Goal: Use online tool/utility: Utilize a website feature to perform a specific function

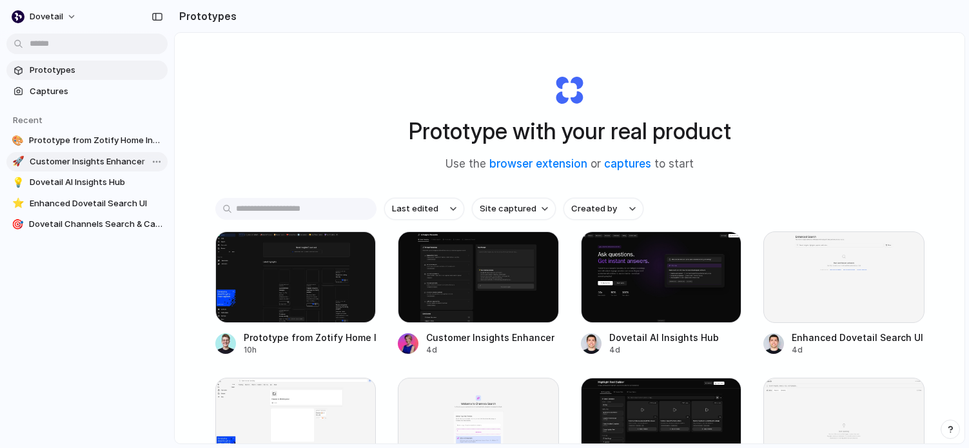
click at [88, 160] on span "Customer Insights Enhancer" at bounding box center [96, 161] width 133 height 13
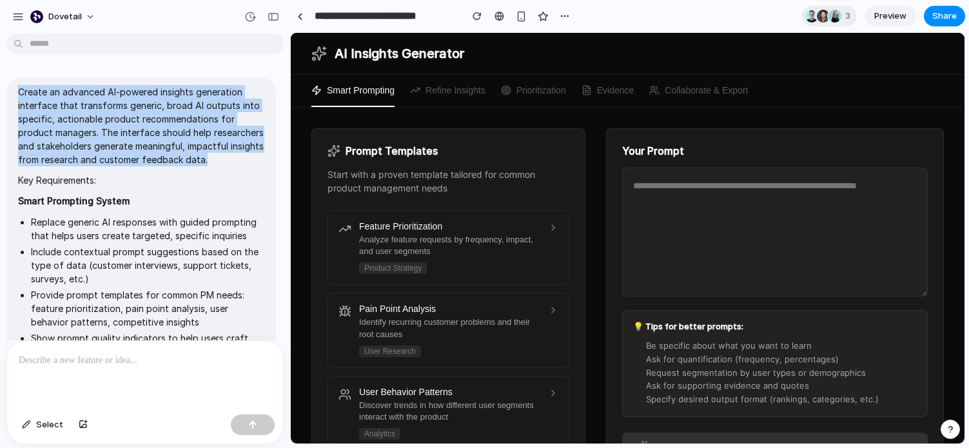
drag, startPoint x: 219, startPoint y: 164, endPoint x: 17, endPoint y: 92, distance: 215.0
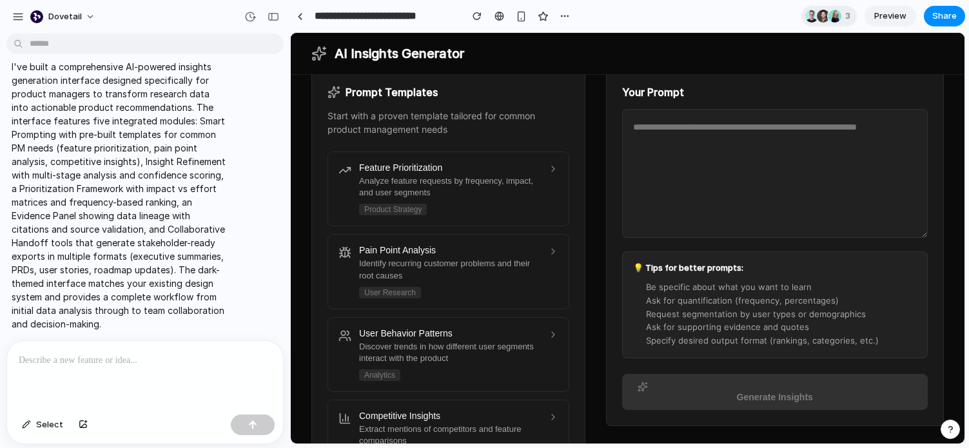
scroll to position [57, 0]
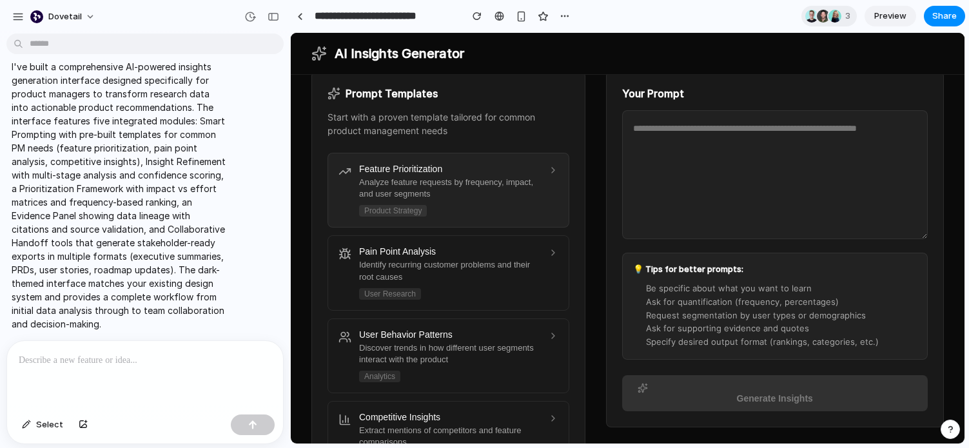
click at [499, 205] on div "Feature Prioritization Analyze feature requests by frequency, impact, and user …" at bounding box center [449, 190] width 181 height 53
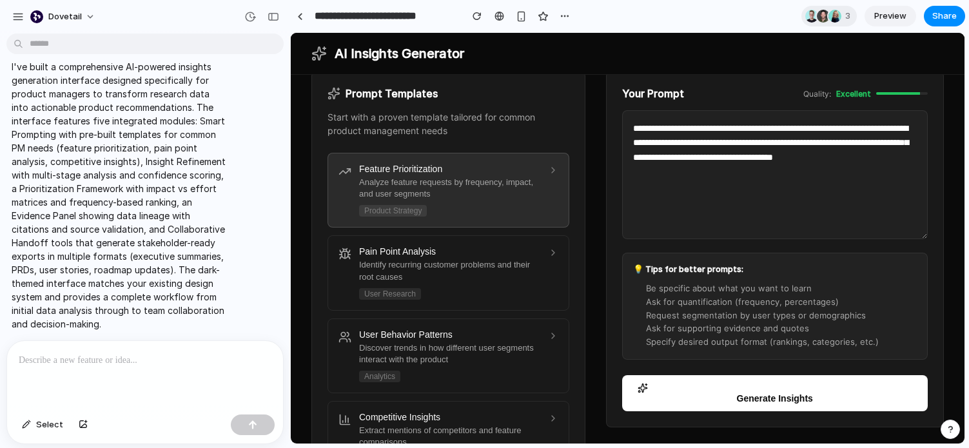
click at [726, 215] on textarea "**********" at bounding box center [775, 174] width 306 height 129
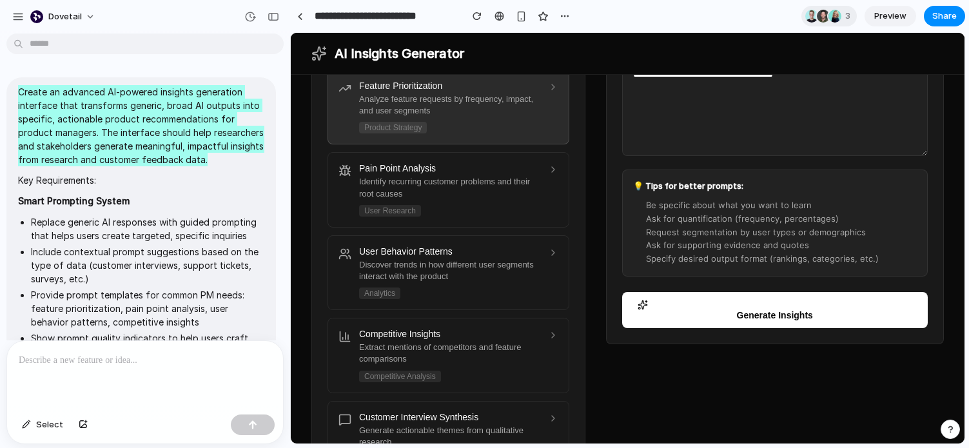
scroll to position [0, 0]
